Goal: Task Accomplishment & Management: Manage account settings

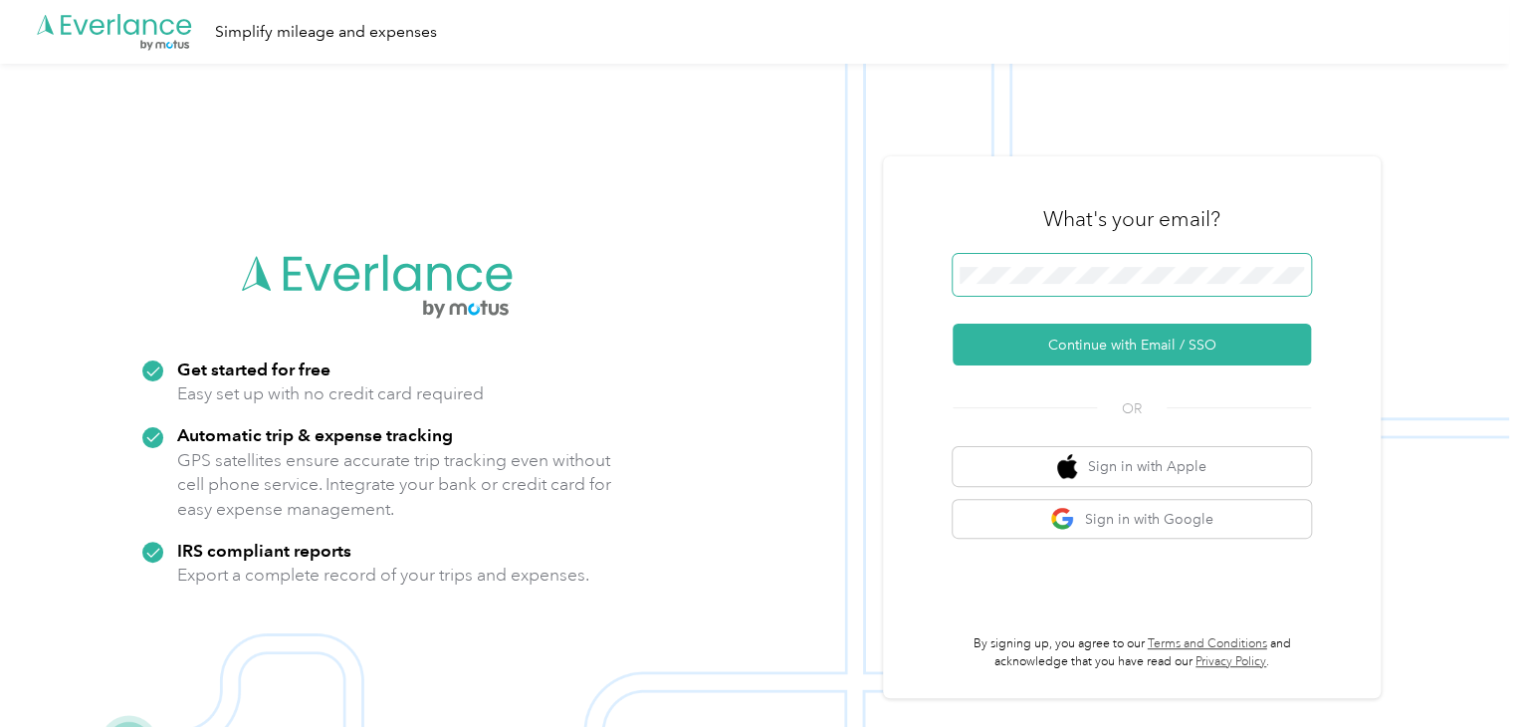
click at [1000, 258] on span at bounding box center [1132, 275] width 358 height 42
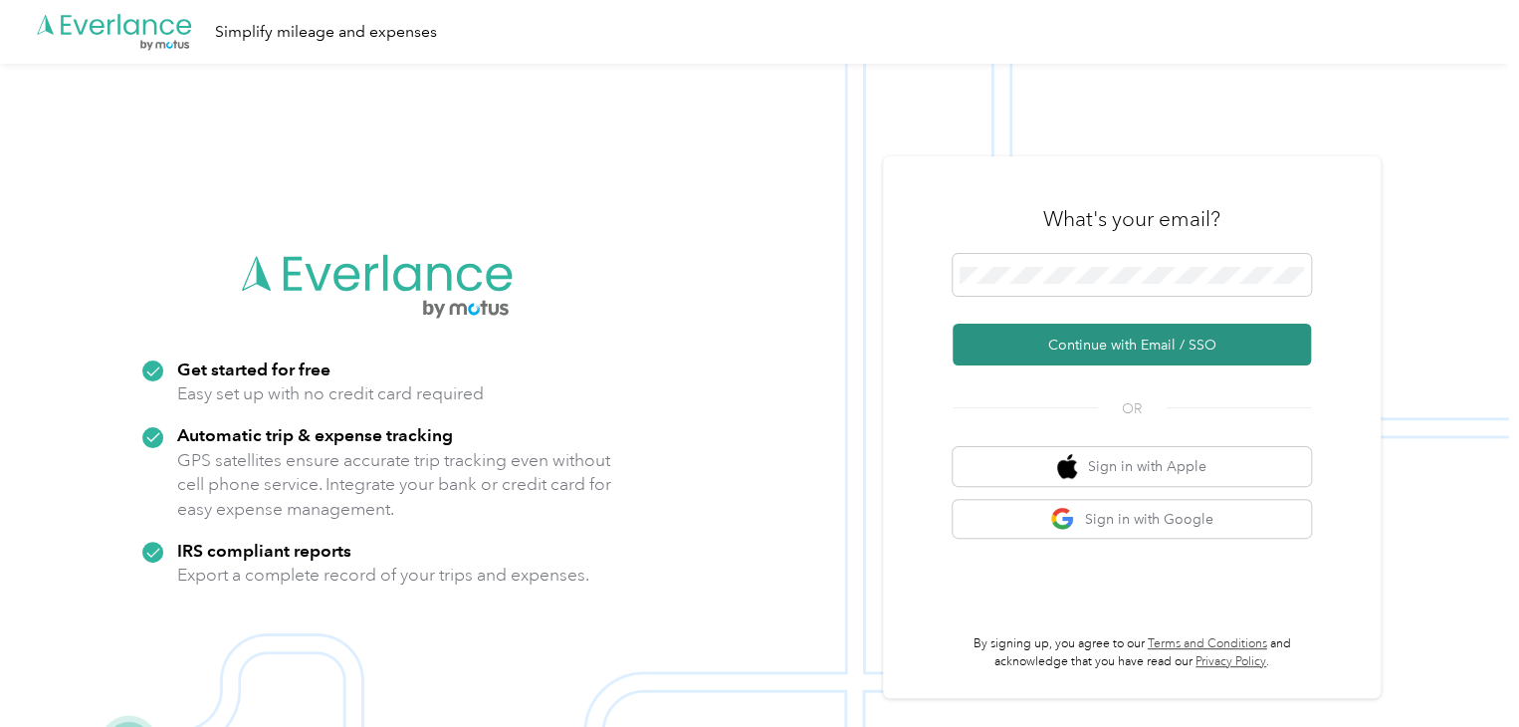
click at [1087, 345] on button "Continue with Email / SSO" at bounding box center [1132, 345] width 358 height 42
click at [1134, 340] on button "Continue with Email / SSO" at bounding box center [1132, 345] width 358 height 42
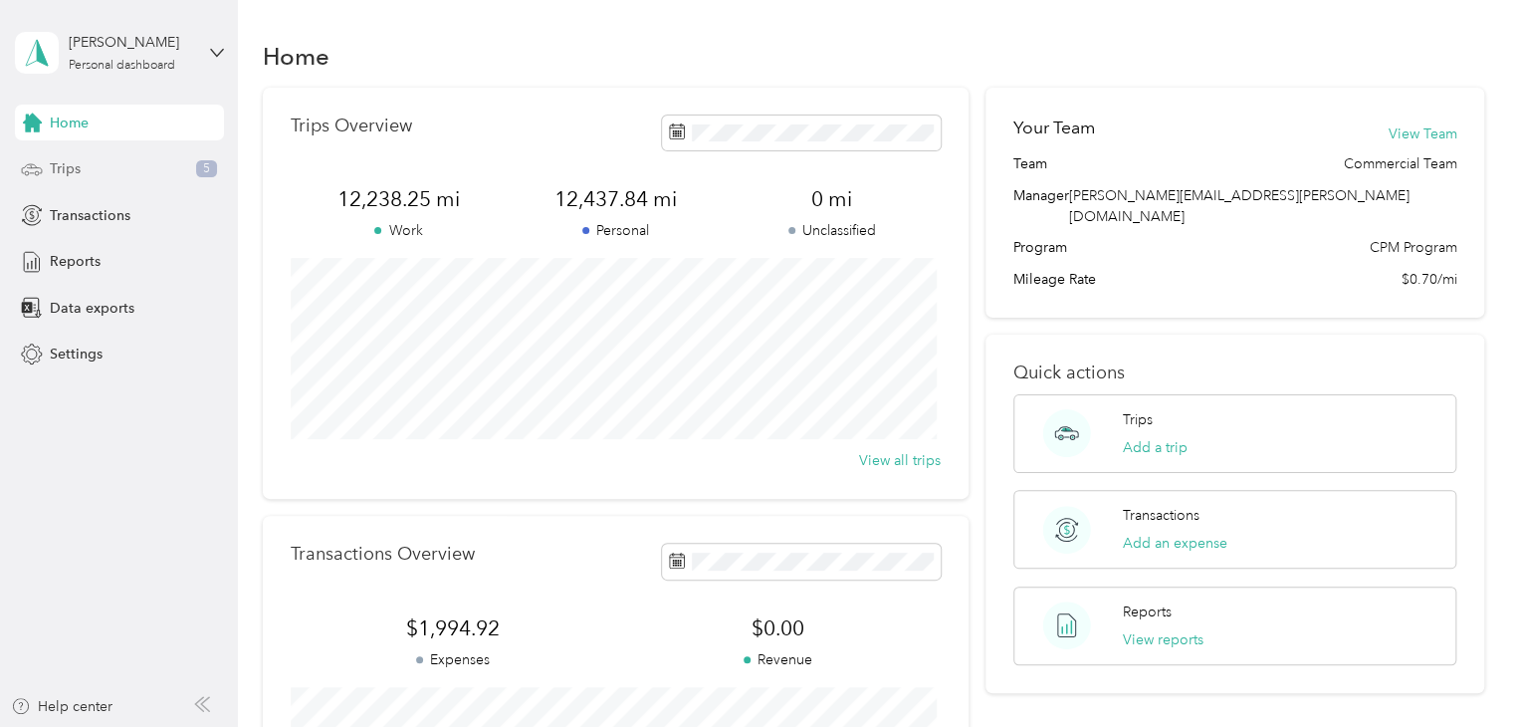
click at [80, 174] on div "Trips 5" at bounding box center [119, 169] width 209 height 36
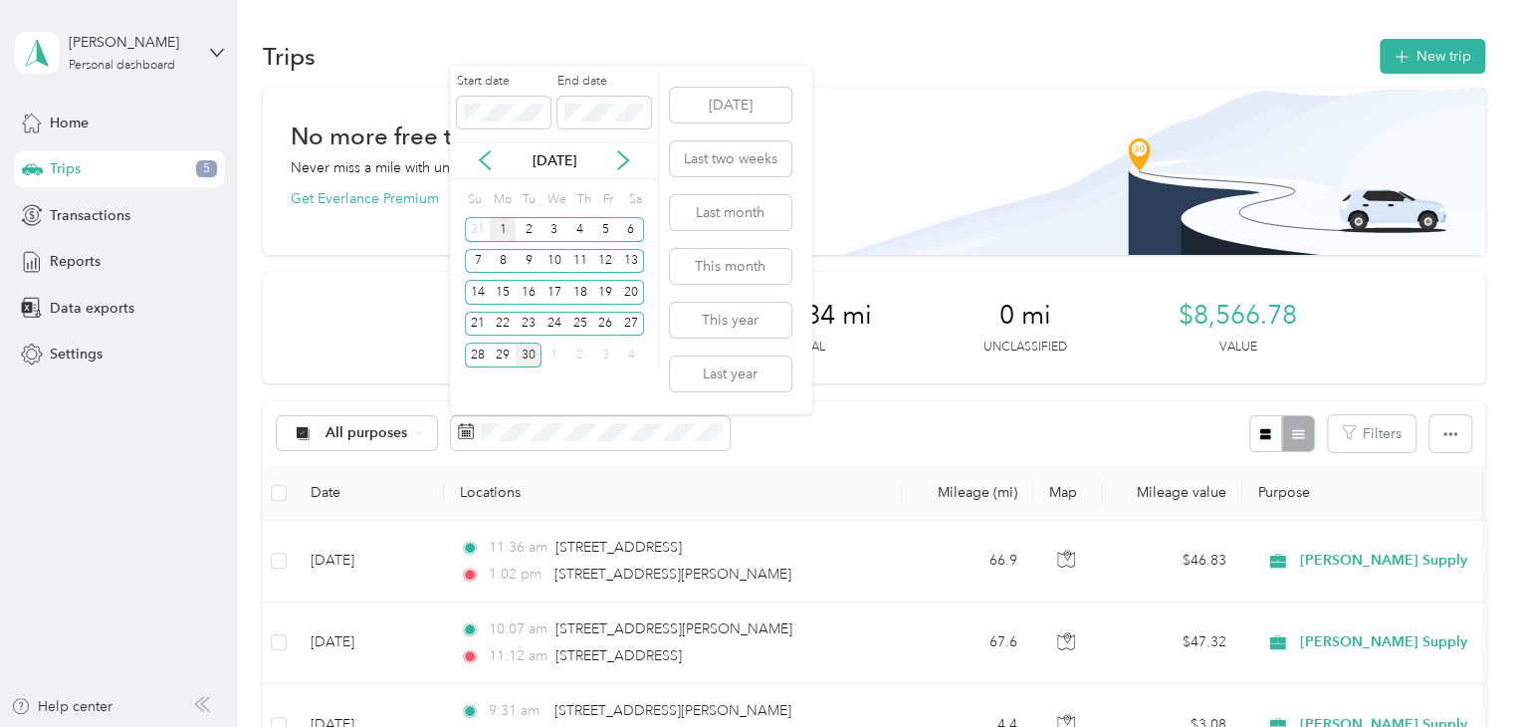
click at [501, 232] on div "1" at bounding box center [503, 229] width 26 height 25
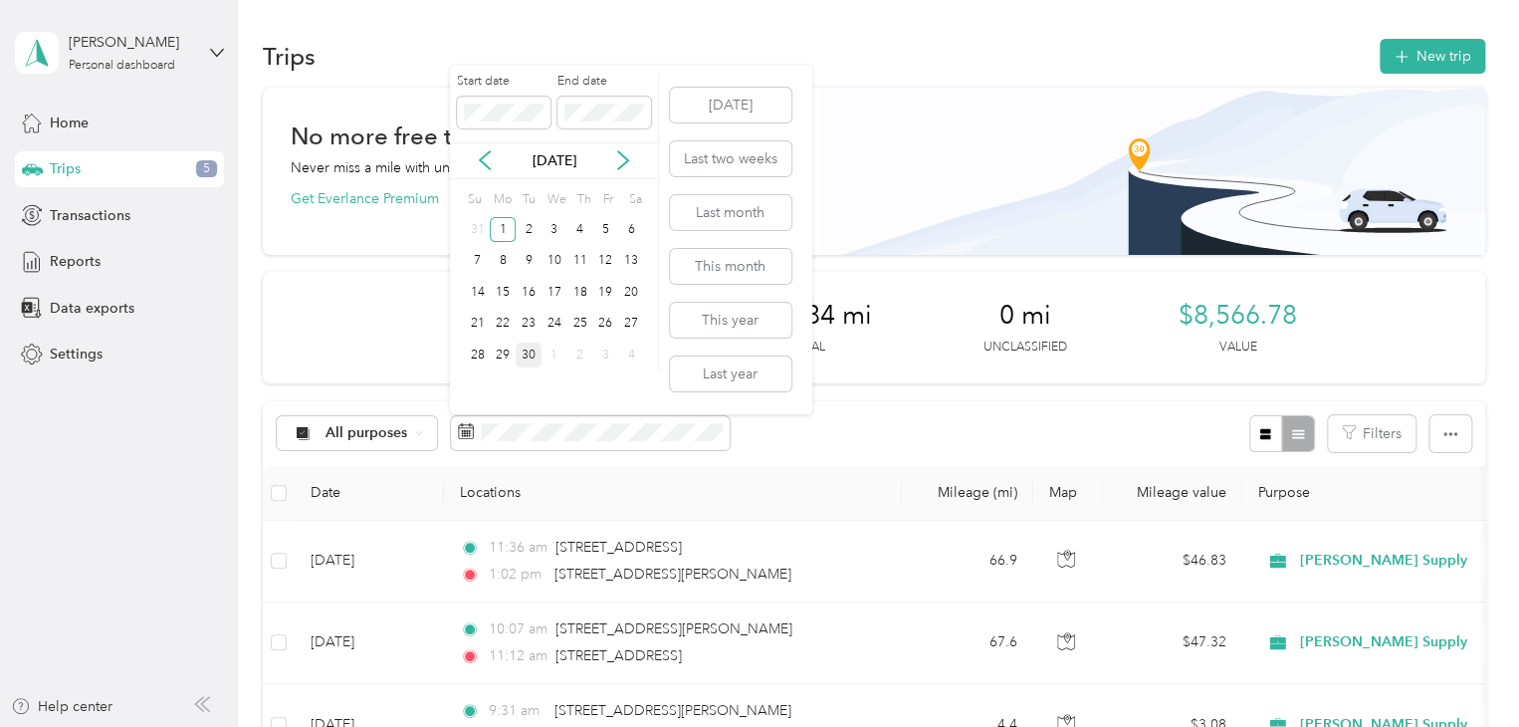
click at [532, 352] on div "30" at bounding box center [529, 355] width 26 height 25
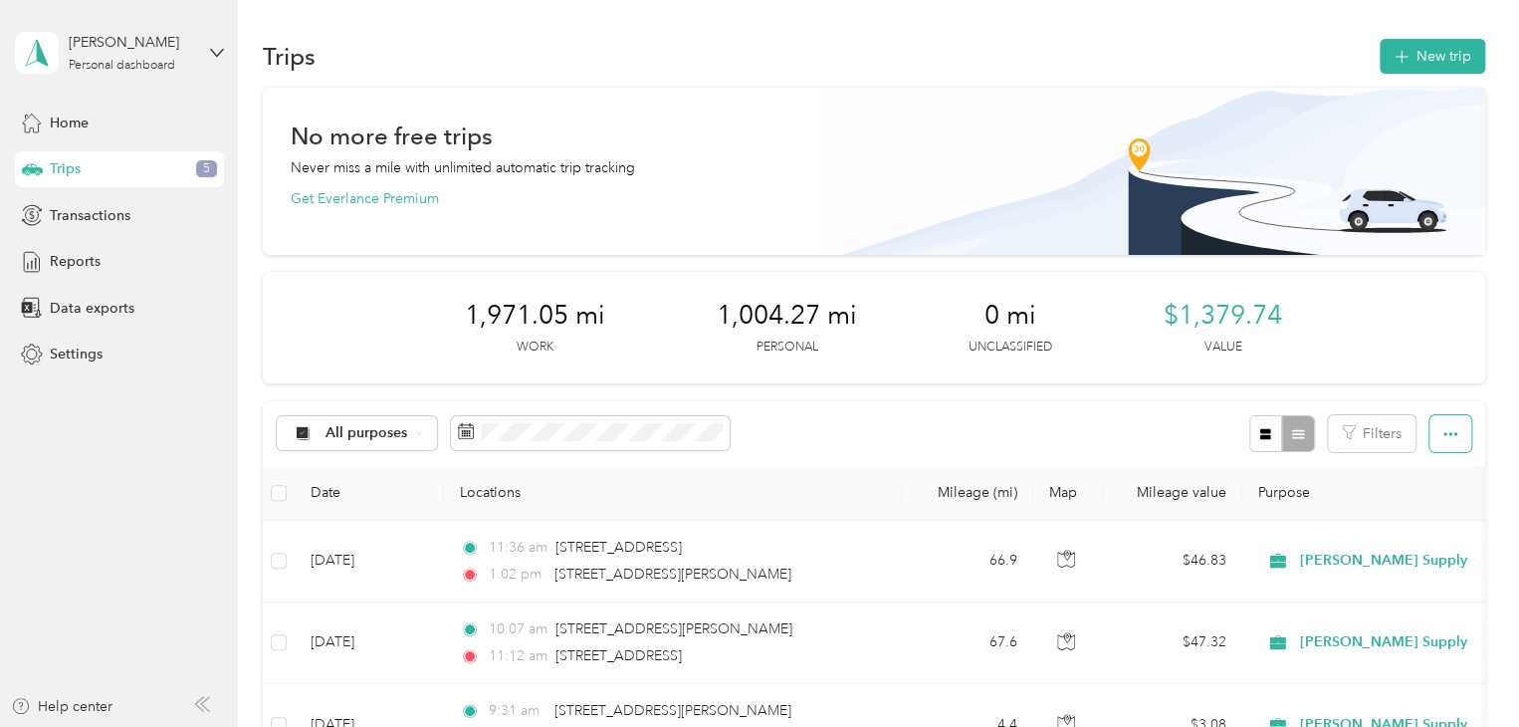
click at [1450, 441] on button "button" at bounding box center [1451, 433] width 42 height 37
click at [1425, 505] on span "Export" at bounding box center [1417, 505] width 42 height 17
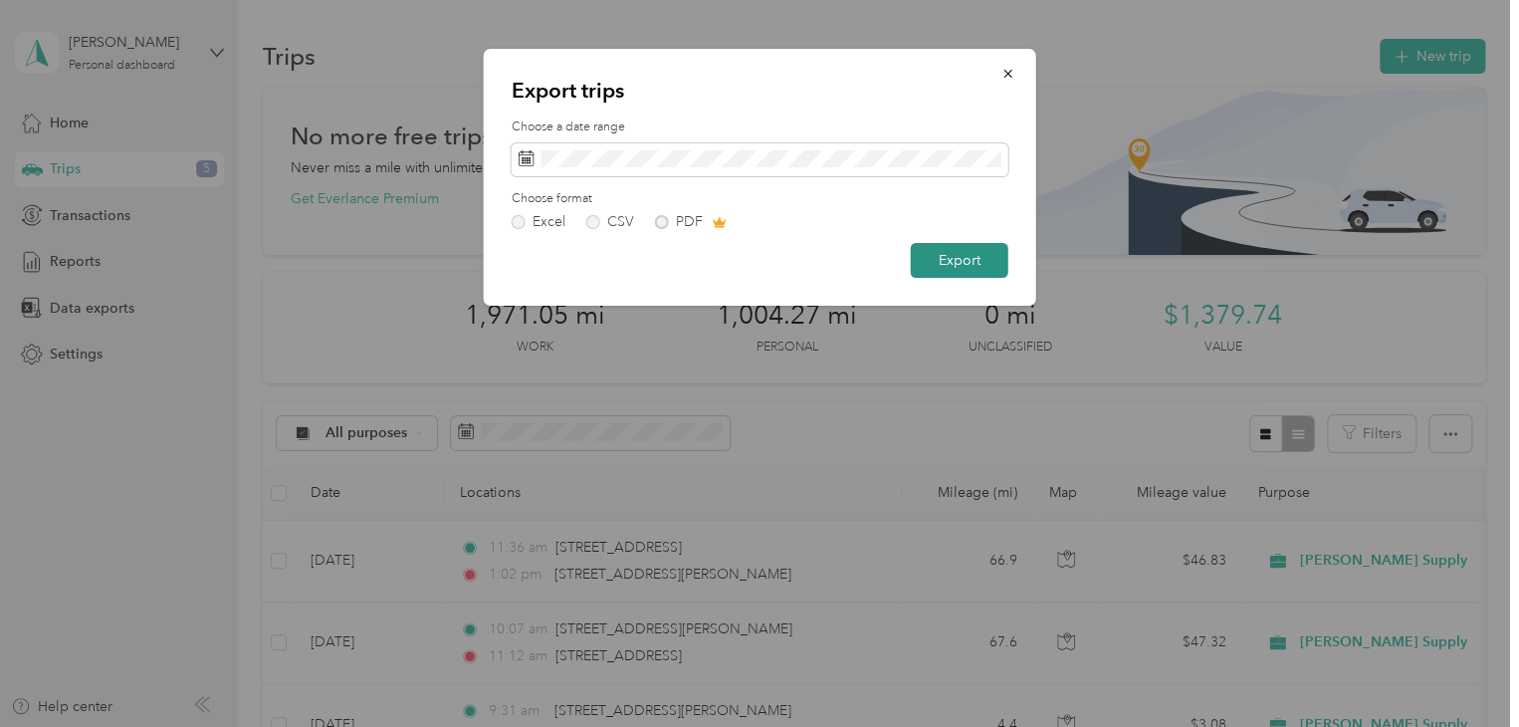
click at [960, 264] on button "Export" at bounding box center [960, 260] width 98 height 35
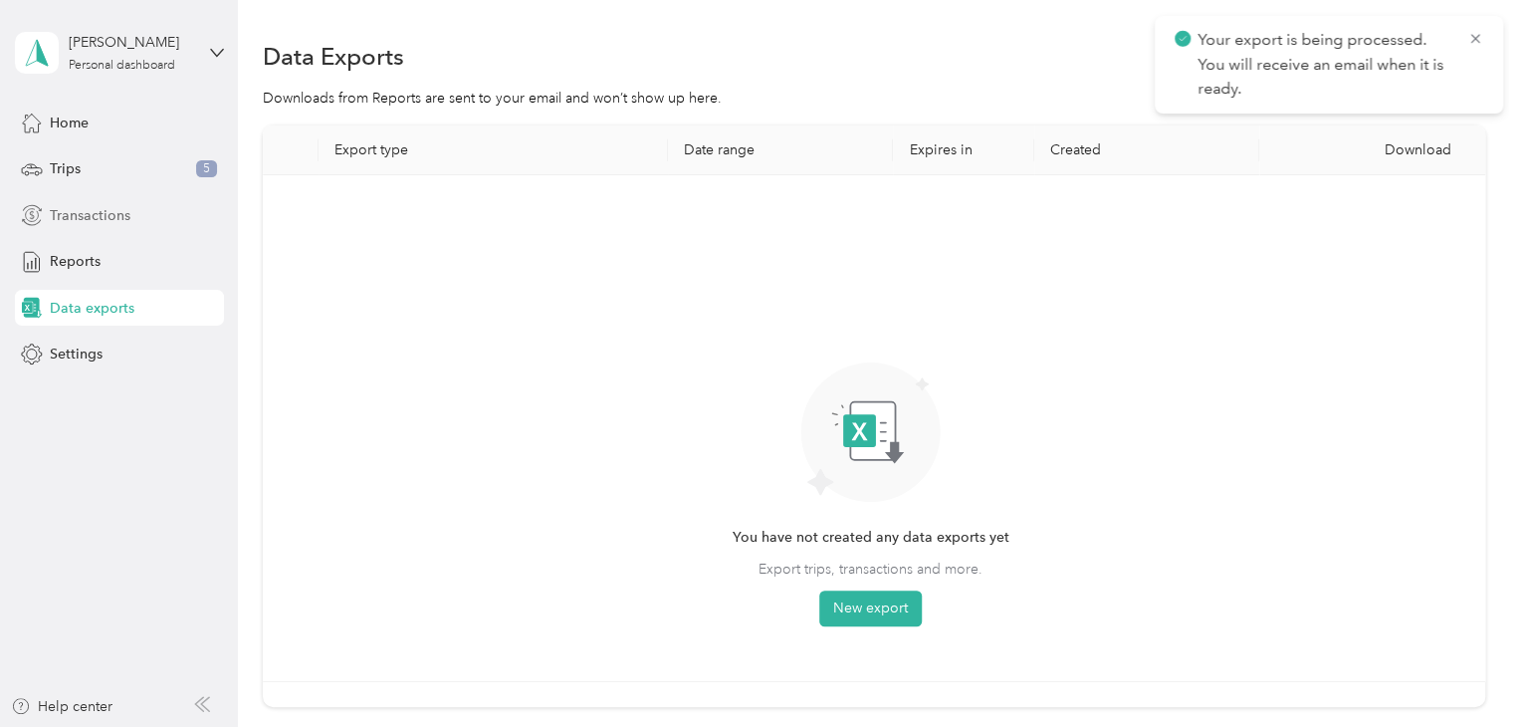
click at [115, 222] on span "Transactions" at bounding box center [90, 215] width 81 height 21
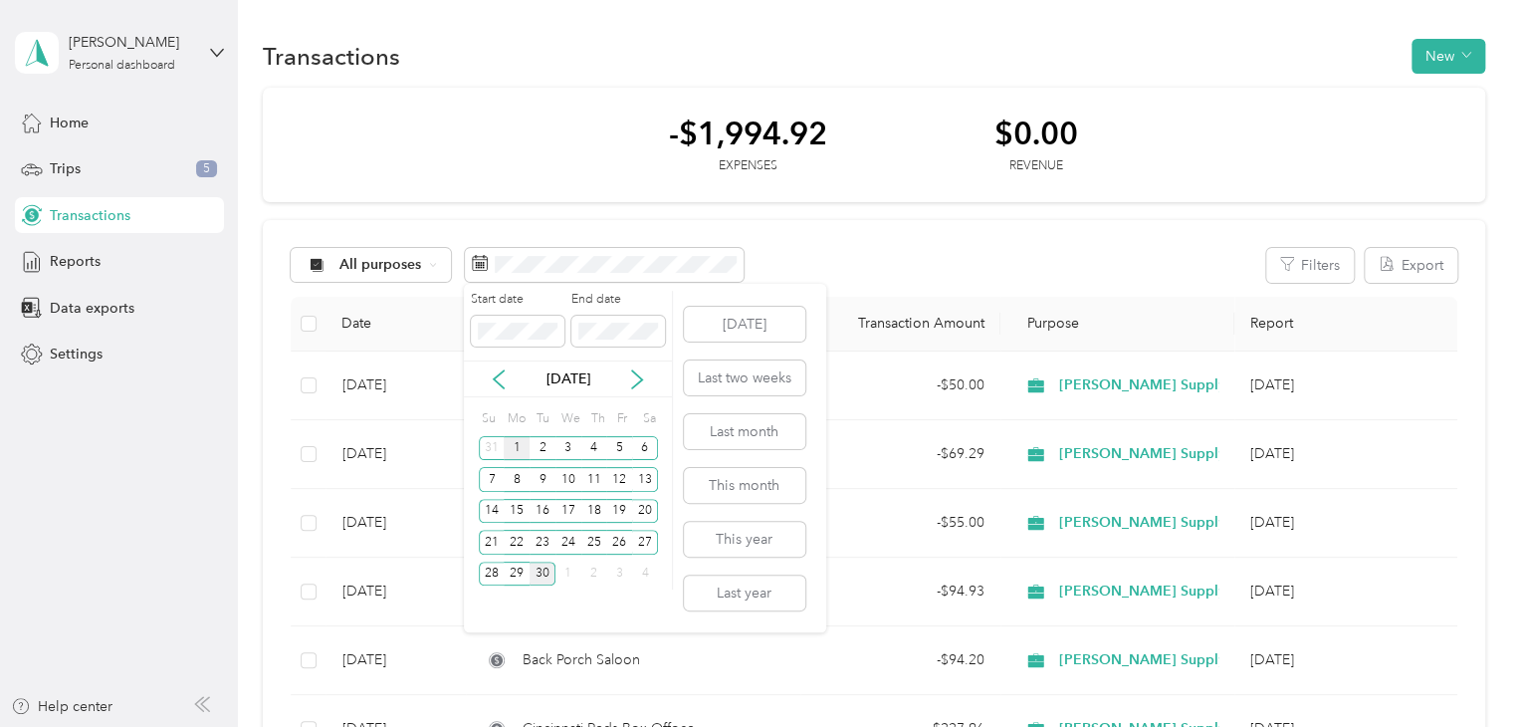
click at [517, 447] on div "1" at bounding box center [517, 448] width 26 height 25
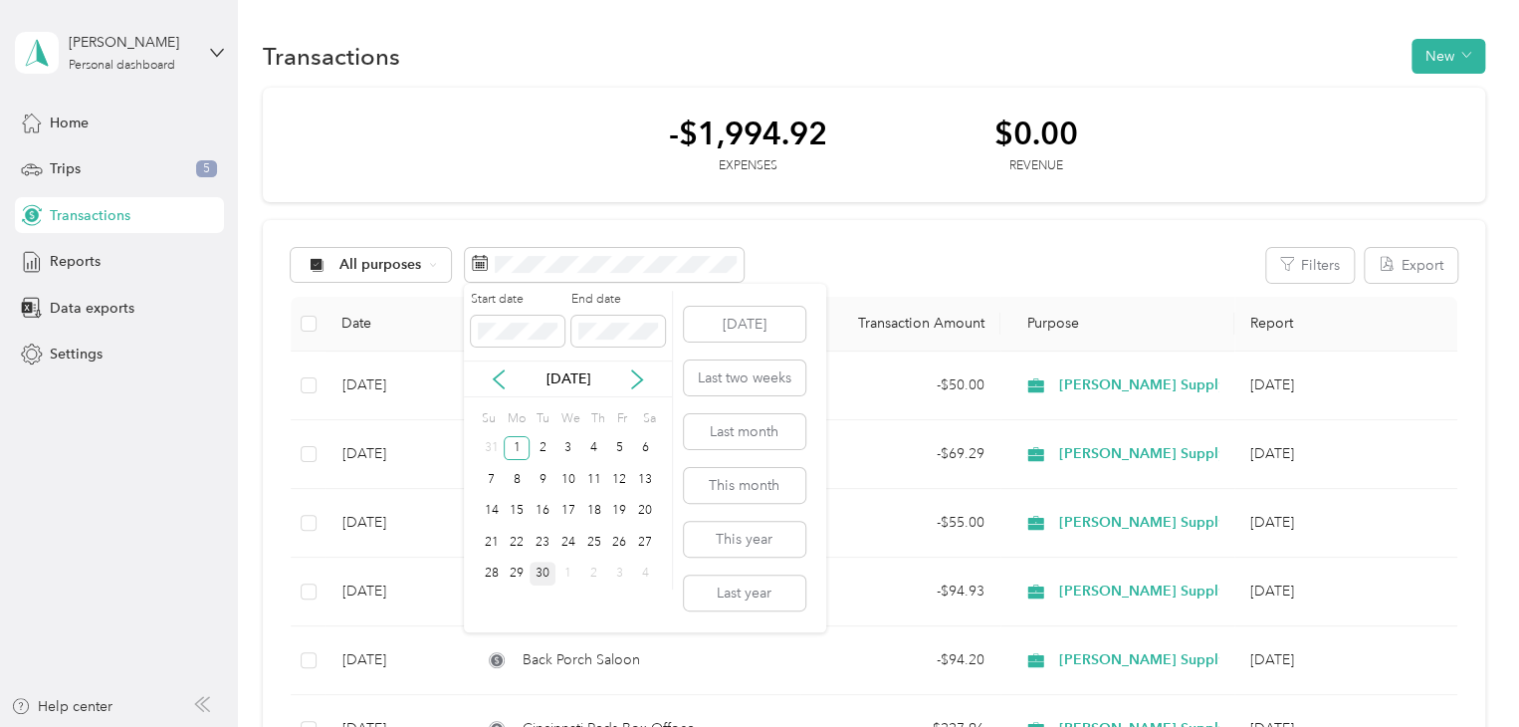
click at [543, 568] on div "30" at bounding box center [543, 574] width 26 height 25
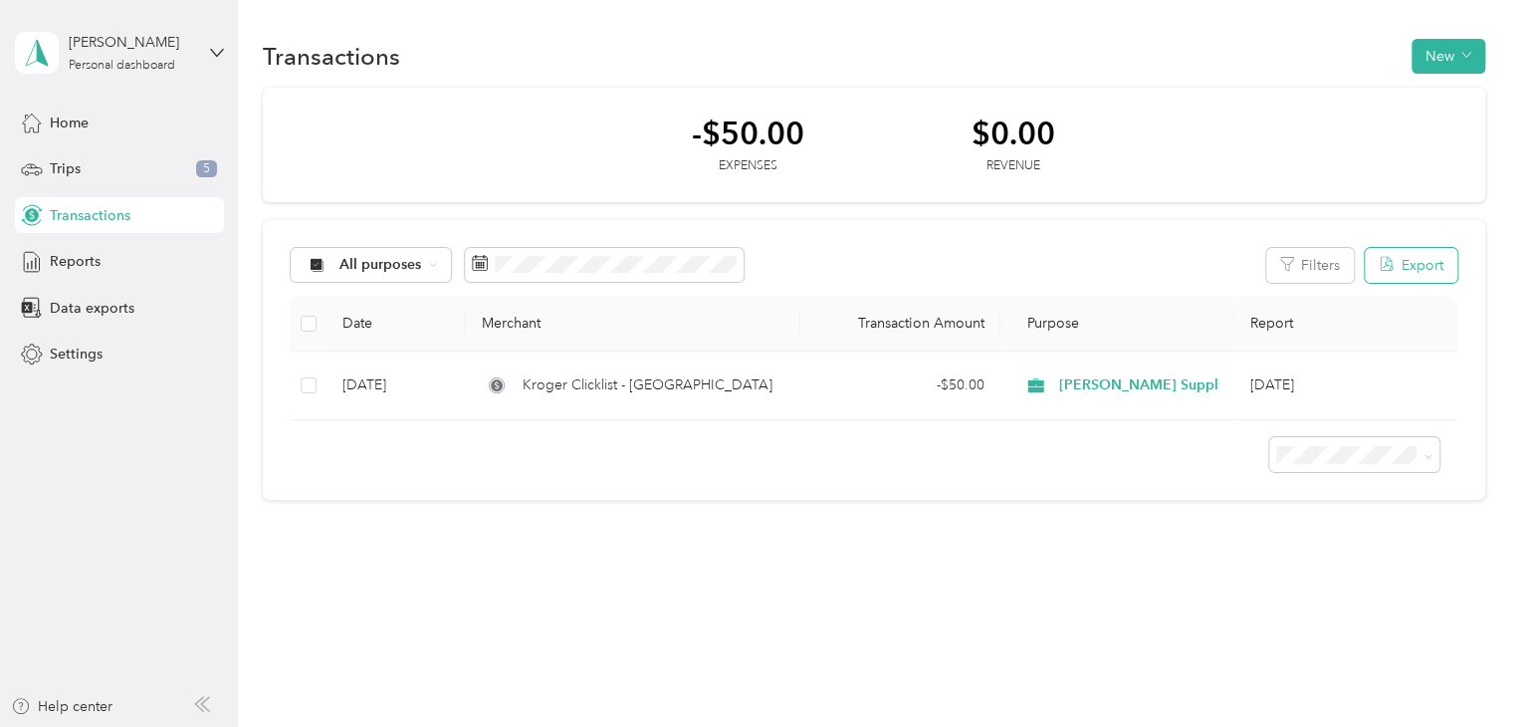
click at [1395, 270] on icon "button" at bounding box center [1387, 264] width 16 height 16
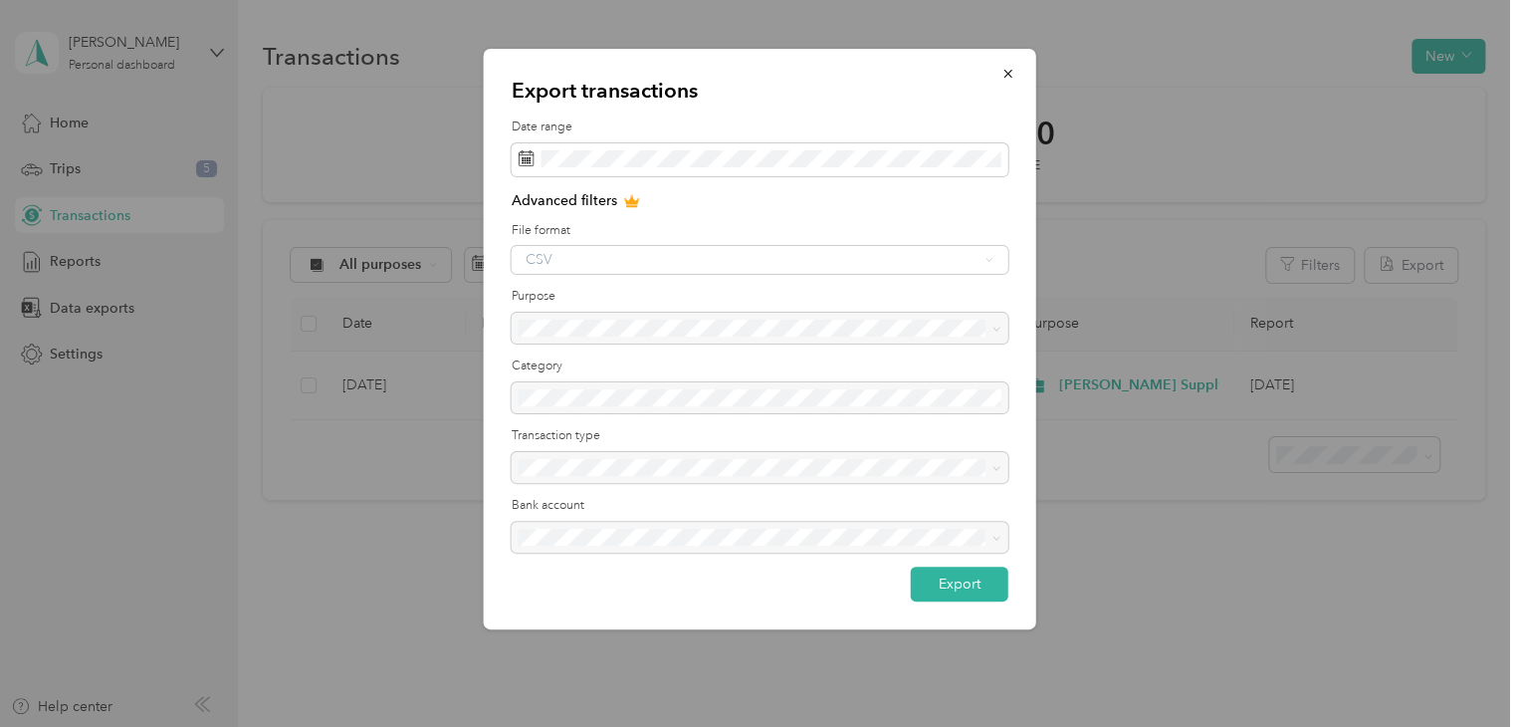
click at [994, 263] on div "CSV" at bounding box center [760, 260] width 497 height 28
click at [718, 334] on div at bounding box center [760, 329] width 497 height 32
click at [776, 272] on div "CSV" at bounding box center [760, 260] width 497 height 28
click at [958, 272] on div "CSV" at bounding box center [760, 260] width 497 height 28
click at [995, 261] on div "CSV" at bounding box center [760, 260] width 497 height 28
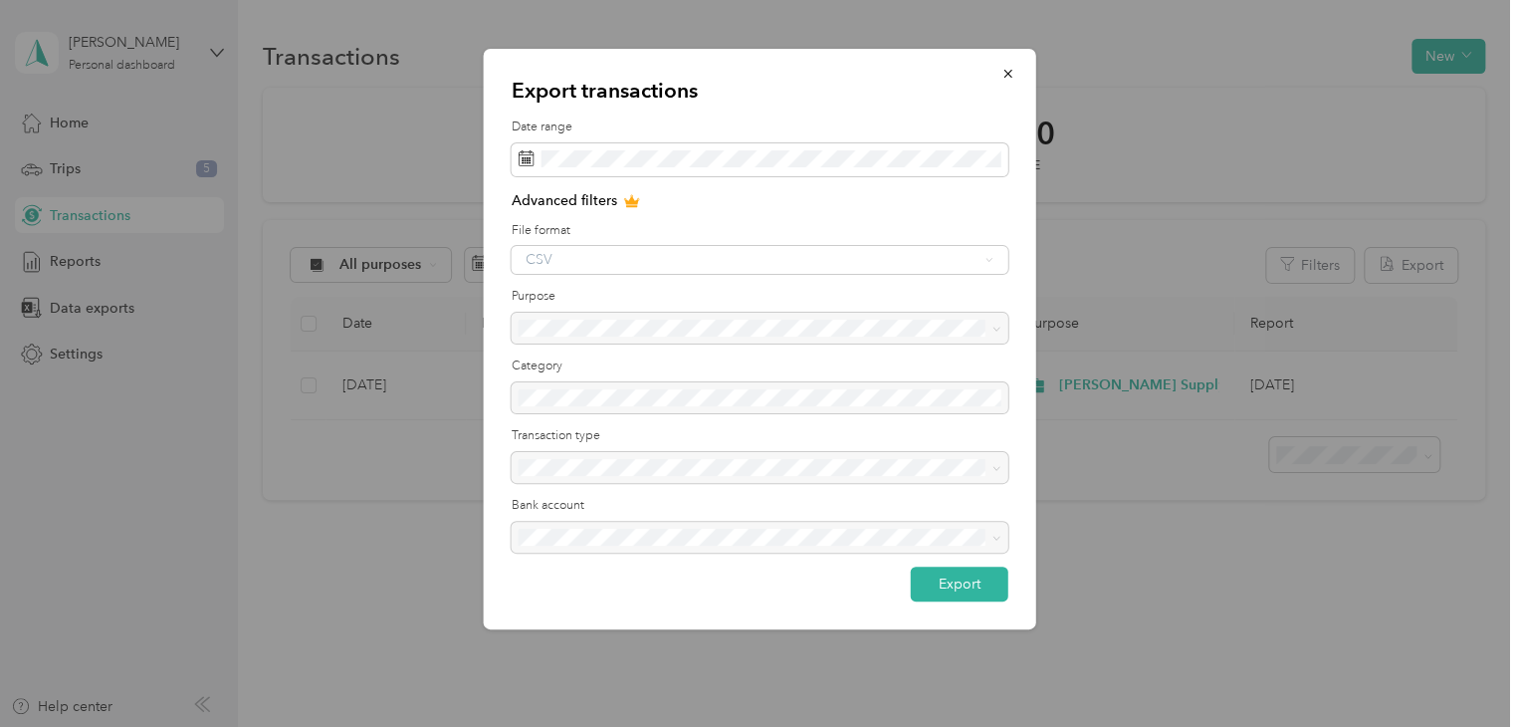
click at [988, 260] on div "CSV" at bounding box center [760, 260] width 497 height 28
click at [900, 257] on div "CSV" at bounding box center [760, 260] width 497 height 28
click at [878, 319] on div at bounding box center [760, 329] width 497 height 32
click at [972, 583] on button "Export" at bounding box center [960, 584] width 98 height 35
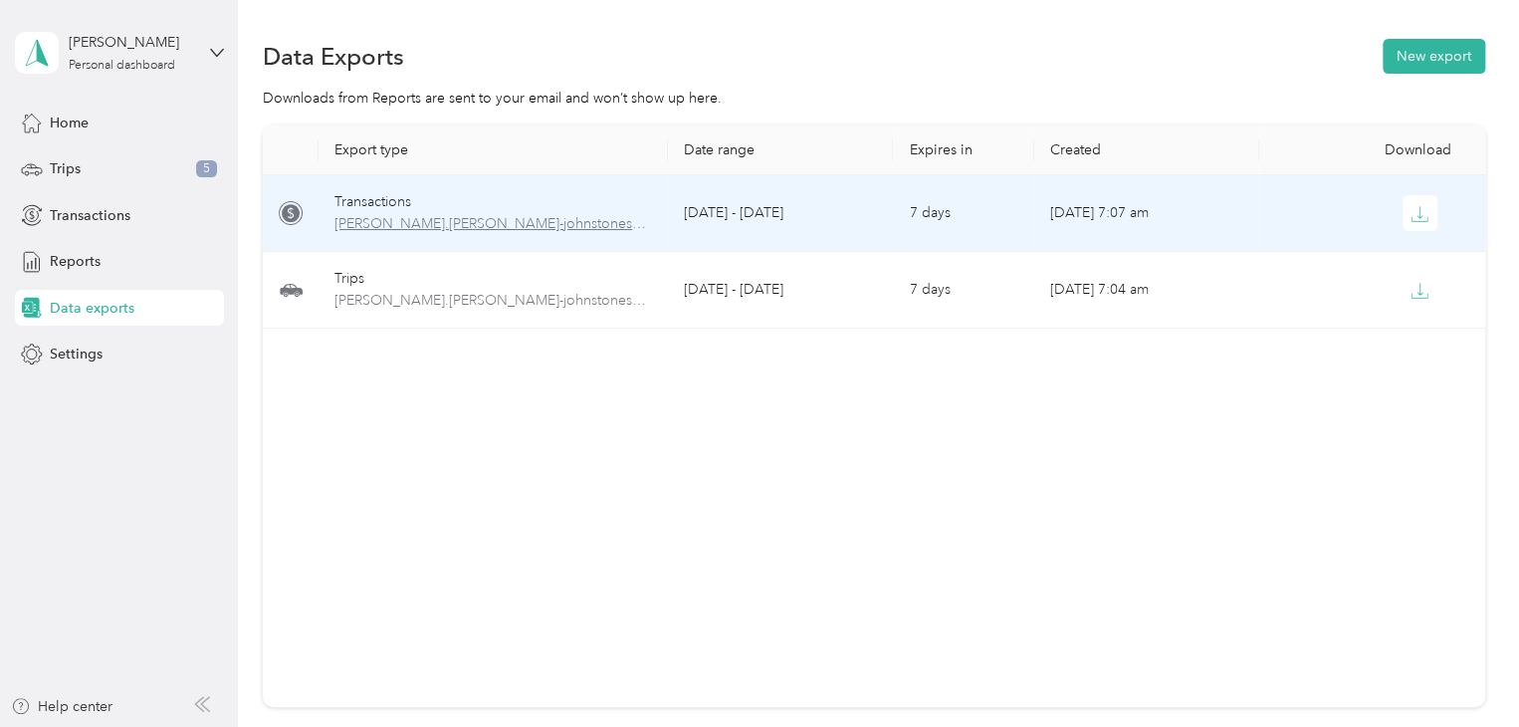
click at [542, 218] on span "[PERSON_NAME].[PERSON_NAME]-johnstonesolutions.com-transactions-2025-09-01-2025…" at bounding box center [494, 224] width 318 height 22
